Goal: Task Accomplishment & Management: Complete application form

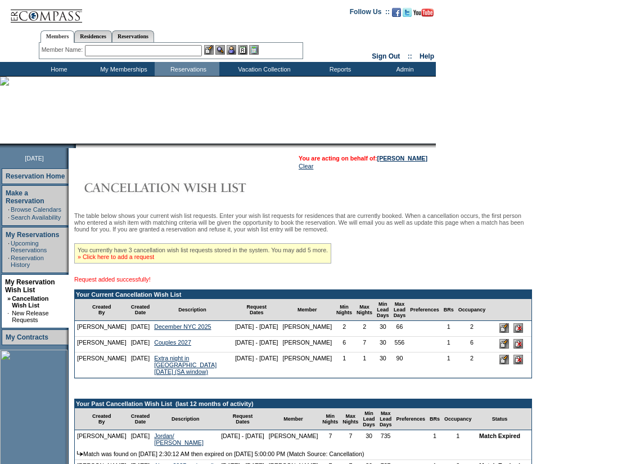
click at [147, 260] on link "» Click here to add a request" at bounding box center [116, 256] width 77 height 7
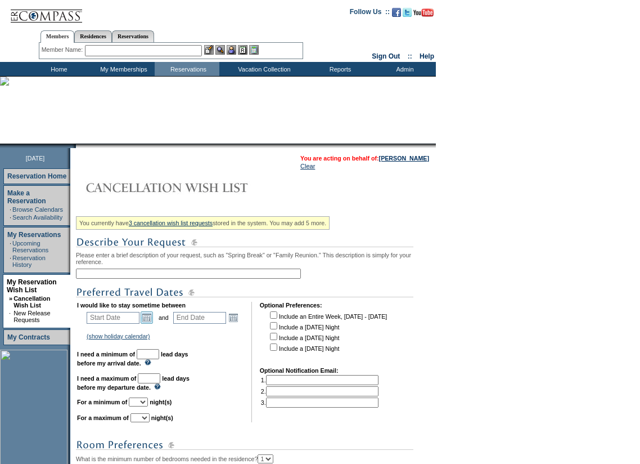
click at [152, 321] on link "Open the calendar popup." at bounding box center [147, 317] width 12 height 12
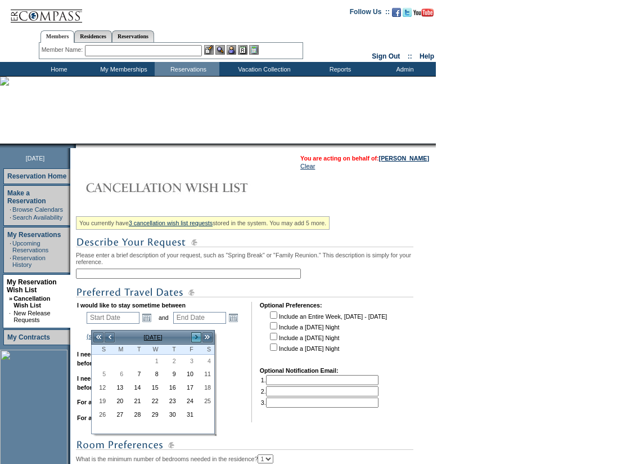
click at [195, 336] on link ">" at bounding box center [196, 336] width 11 height 11
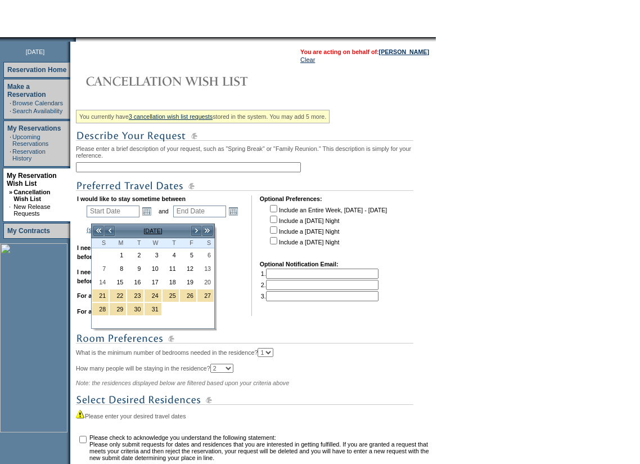
scroll to position [113, 0]
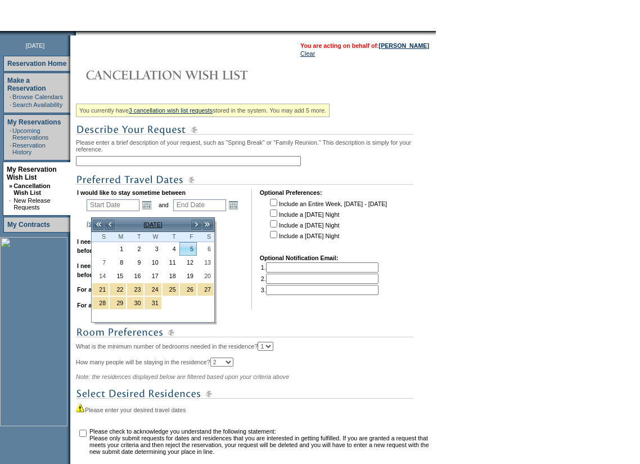
click at [190, 249] on link "5" at bounding box center [188, 249] width 16 height 12
type input "2025-12-05"
type input "2025-12-06"
type input "12/5/2025"
type input "12/6/2025"
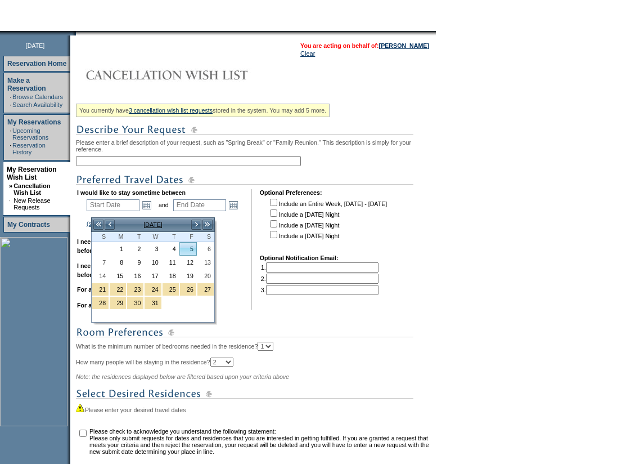
type input "64"
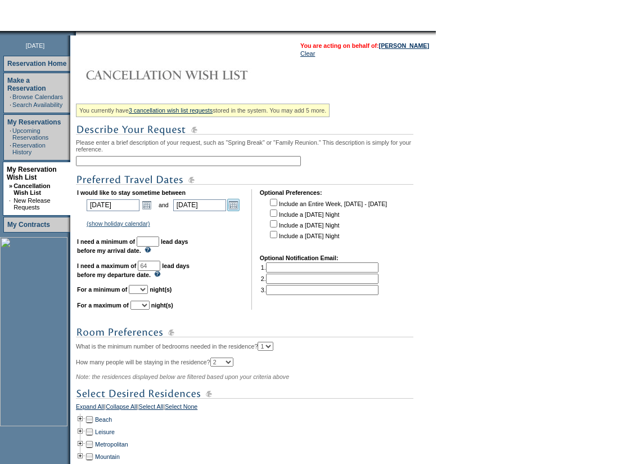
click at [239, 211] on link "Open the calendar popup." at bounding box center [233, 205] width 12 height 12
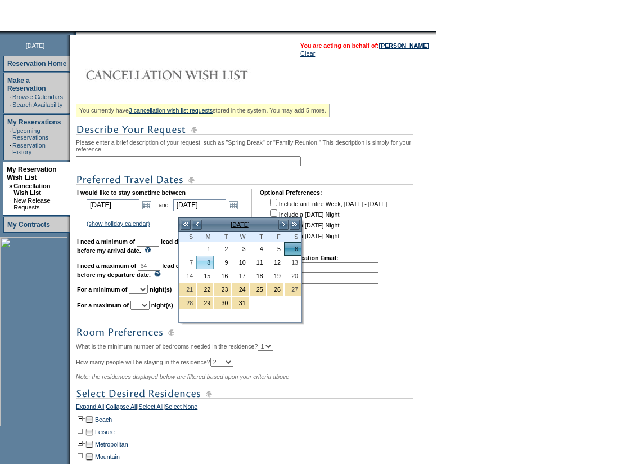
click at [206, 259] on link "8" at bounding box center [205, 262] width 16 height 12
type input "2025-12-08"
type input "12/8/2025"
type input "66"
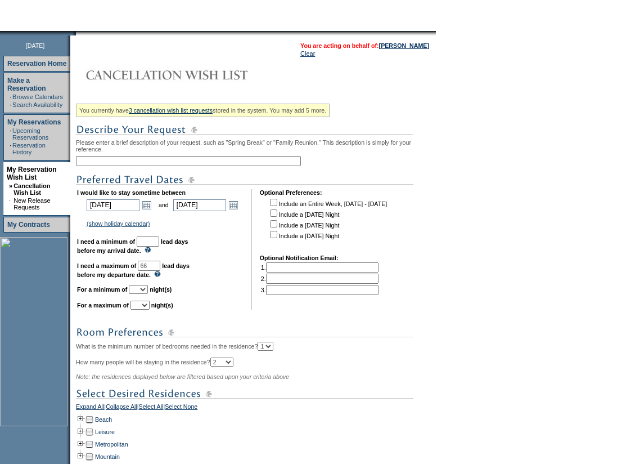
click at [160, 163] on input "text" at bounding box center [188, 161] width 225 height 10
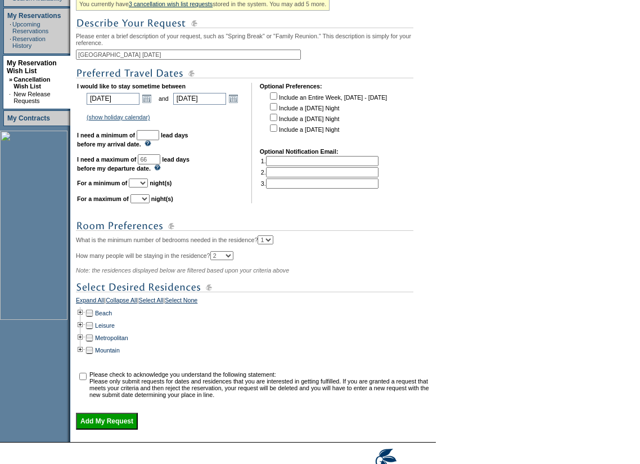
scroll to position [225, 0]
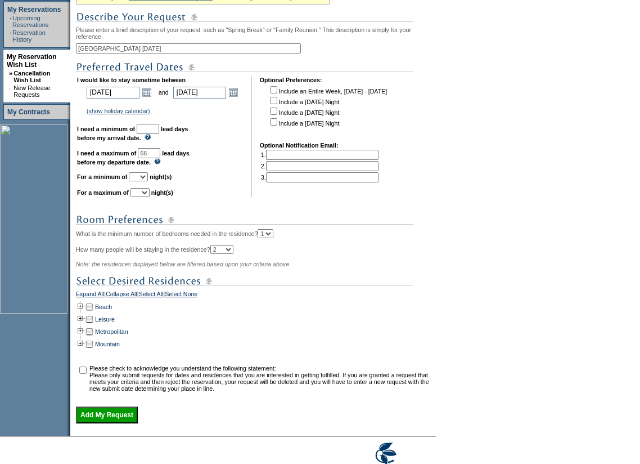
type input "NYC December 2026"
click at [159, 134] on input "text" at bounding box center [148, 129] width 23 height 10
type input "30"
click at [148, 181] on select "1 2 3 4 5 6 7 8 9 10 11 12 13 14" at bounding box center [138, 176] width 19 height 9
select select "2"
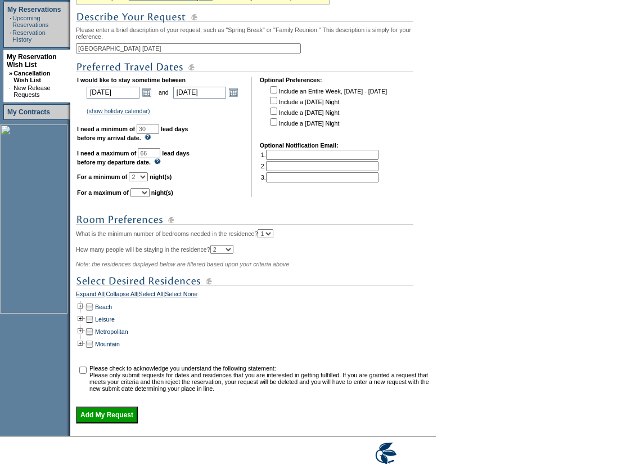
click at [143, 181] on select "1 2 3 4 5 6 7 8 9 10 11 12 13 14" at bounding box center [138, 176] width 19 height 9
click at [150, 197] on select "1 2 3 4 5 6 7 8 9 10 11 12 13 14" at bounding box center [140, 192] width 19 height 9
select select "2"
click at [145, 197] on select "1 2 3 4 5 6 7 8 9 10 11 12 13 14" at bounding box center [140, 192] width 19 height 9
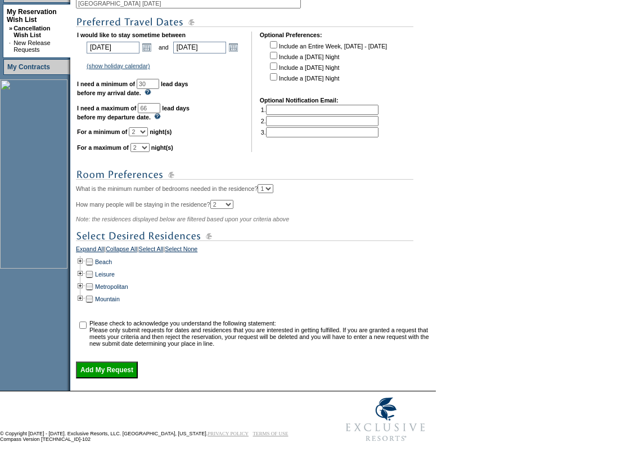
scroll to position [292, 0]
click at [84, 280] on td at bounding box center [80, 286] width 9 height 12
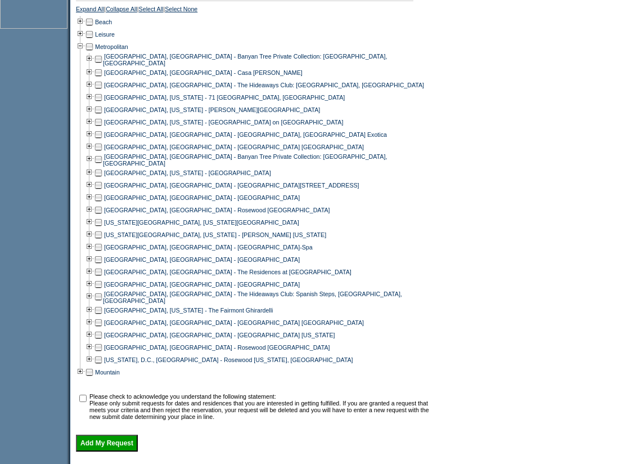
scroll to position [517, 0]
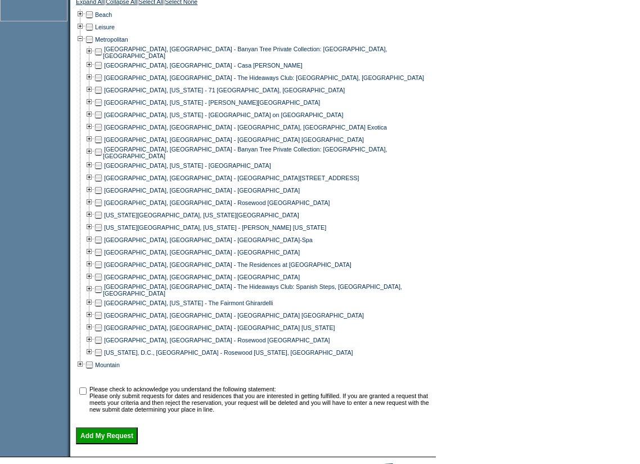
click at [103, 221] on td at bounding box center [98, 215] width 9 height 12
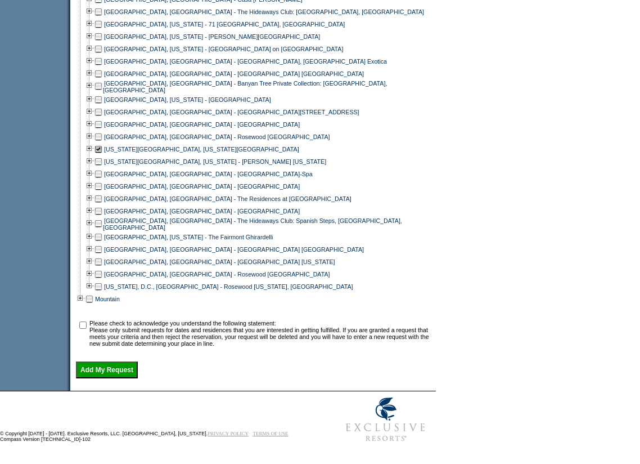
scroll to position [602, 0]
click at [86, 321] on input "checkbox" at bounding box center [82, 324] width 7 height 7
checkbox input "true"
click at [87, 366] on input "Add My Request" at bounding box center [107, 369] width 62 height 17
